Goal: Complete application form

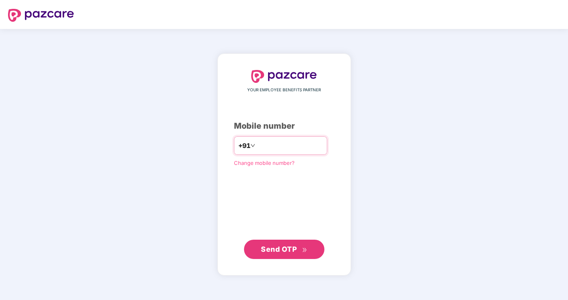
type input "*"
type input "**********"
click at [278, 246] on span "Send OTP" at bounding box center [279, 248] width 36 height 8
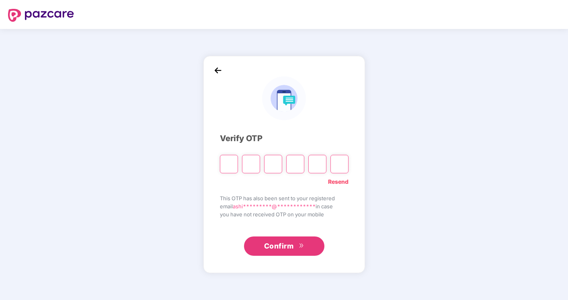
type input "*"
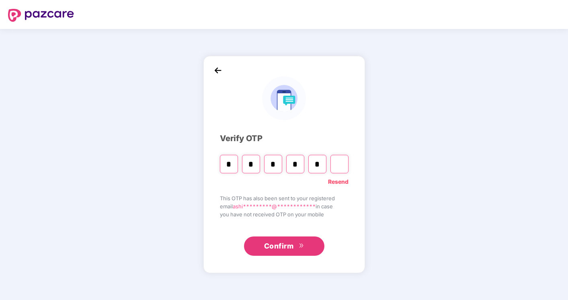
type input "*"
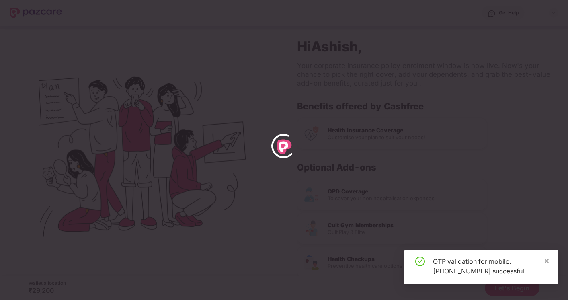
click at [549, 261] on icon "close" at bounding box center [547, 261] width 6 height 6
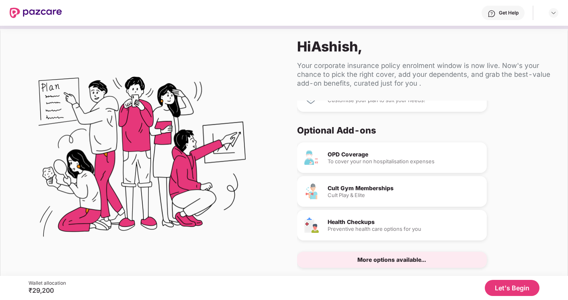
scroll to position [37, 0]
click at [511, 287] on button "Let's Begin" at bounding box center [511, 288] width 55 height 16
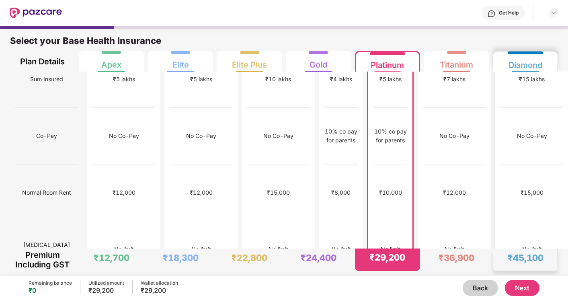
scroll to position [90, 0]
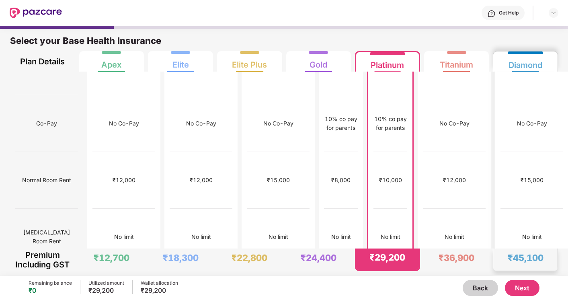
click at [527, 110] on div "No Co-Pay" at bounding box center [531, 123] width 63 height 57
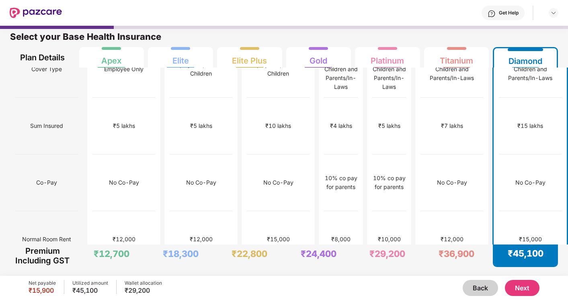
scroll to position [31, 0]
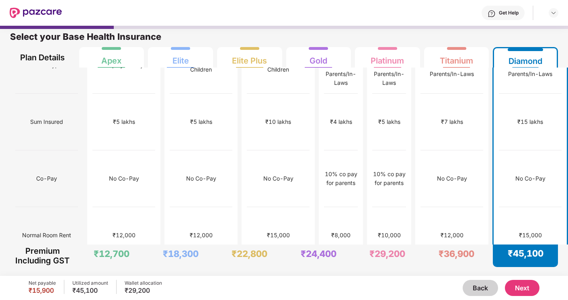
click at [521, 287] on button "Next" at bounding box center [522, 288] width 35 height 16
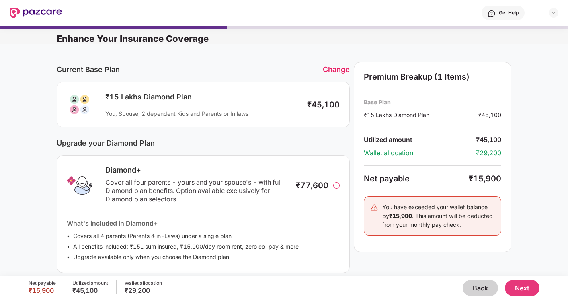
scroll to position [-4, 0]
click at [528, 282] on button "Next" at bounding box center [522, 288] width 35 height 16
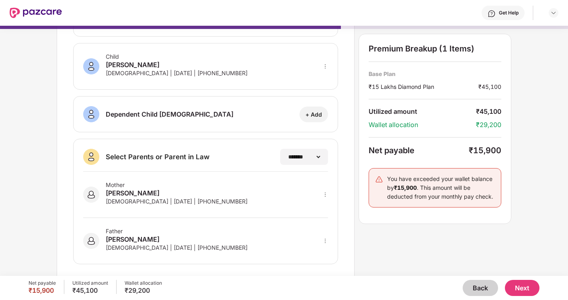
scroll to position [133, 0]
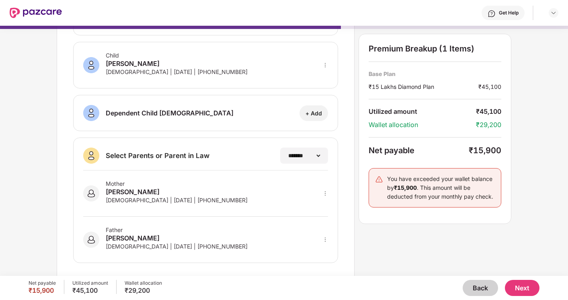
click at [251, 157] on div "**********" at bounding box center [205, 155] width 245 height 16
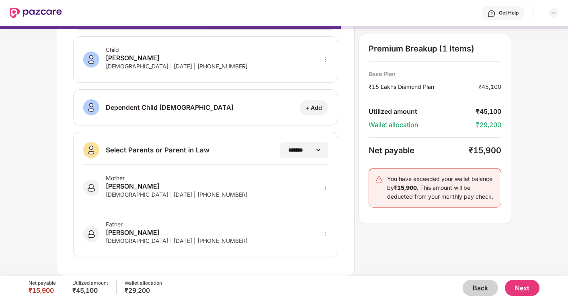
scroll to position [0, 0]
click at [523, 285] on button "Next" at bounding box center [522, 288] width 35 height 16
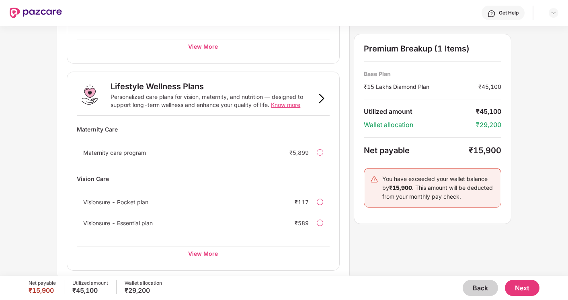
scroll to position [491, 0]
click at [522, 283] on button "Next" at bounding box center [522, 288] width 35 height 16
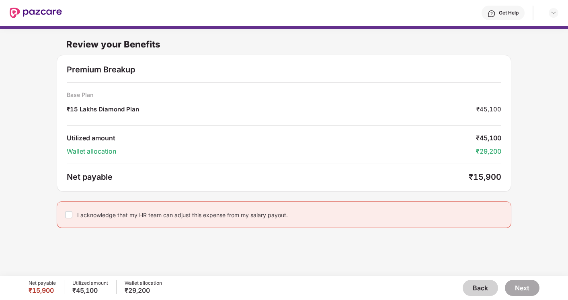
scroll to position [0, 0]
click at [527, 286] on button "Next" at bounding box center [522, 288] width 35 height 16
